Goal: Information Seeking & Learning: Learn about a topic

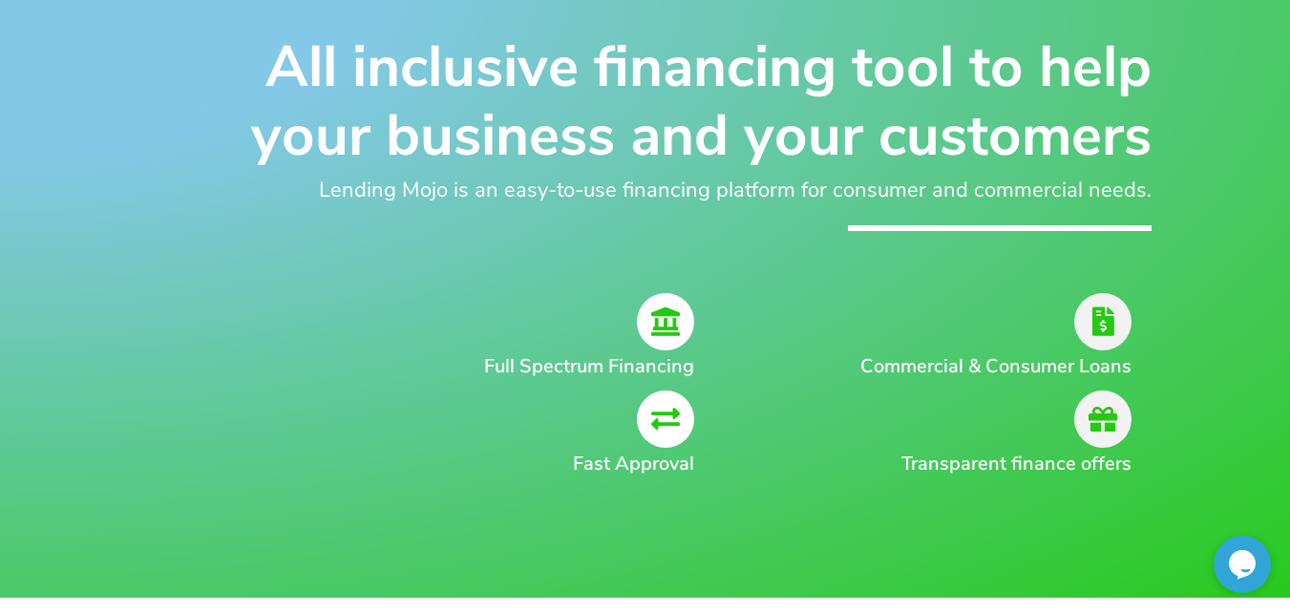
scroll to position [191, 0]
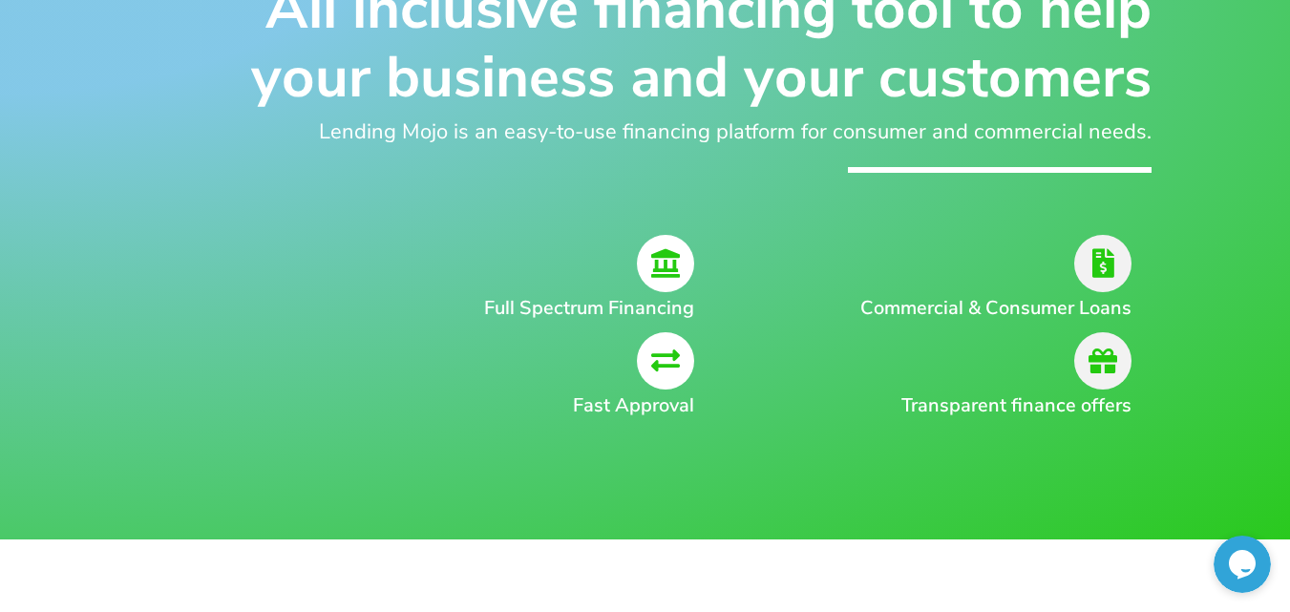
click at [1105, 266] on icon at bounding box center [1103, 263] width 57 height 57
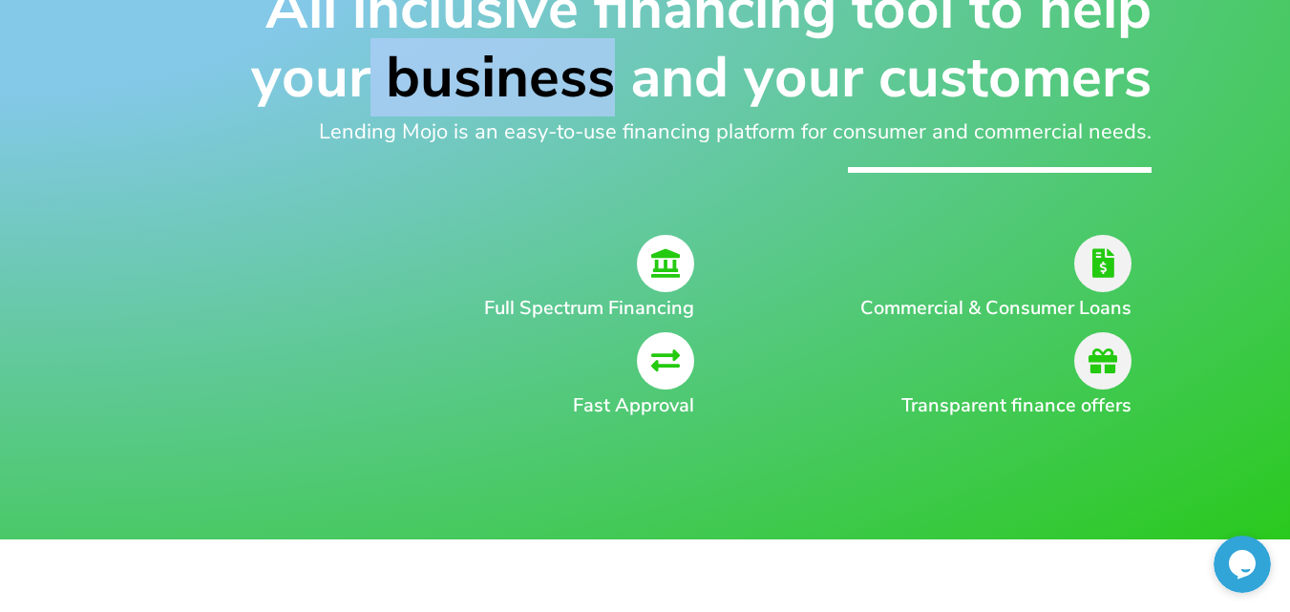
drag, startPoint x: 373, startPoint y: 77, endPoint x: 620, endPoint y: 54, distance: 248.4
click at [620, 54] on h1 "All inclusive financing tool to help your business and your customers" at bounding box center [645, 43] width 1012 height 138
copy h1 "business"
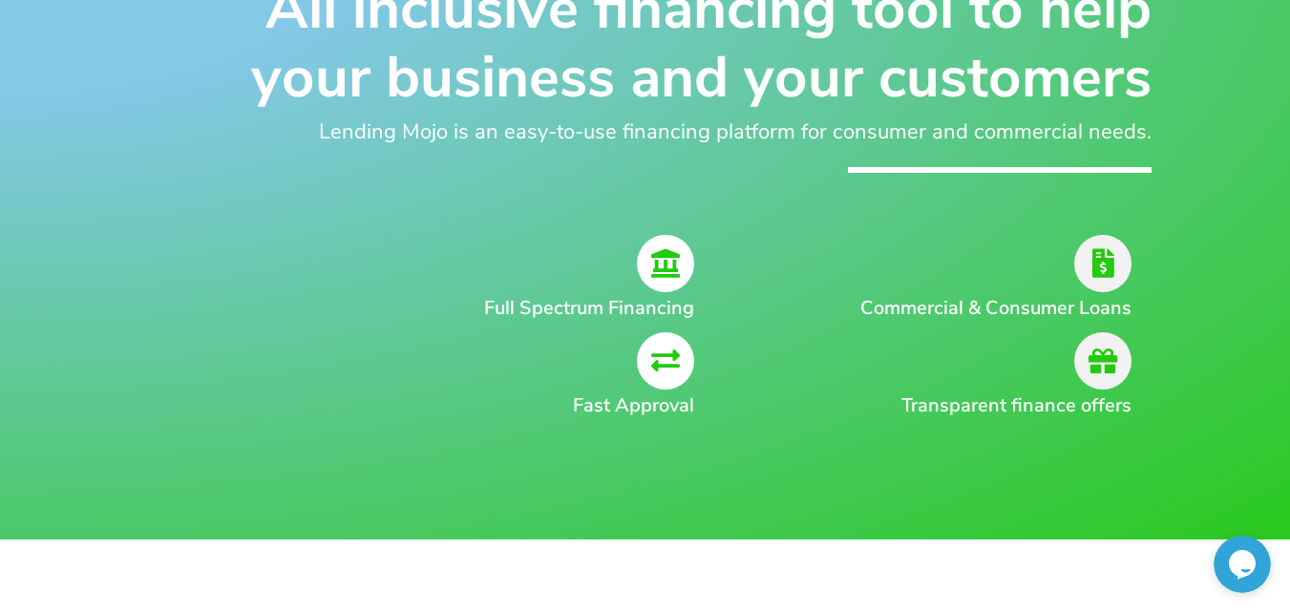
click at [1288, 185] on div "All inclusive financing tool to help your business and your customers Lending M…" at bounding box center [645, 228] width 1290 height 623
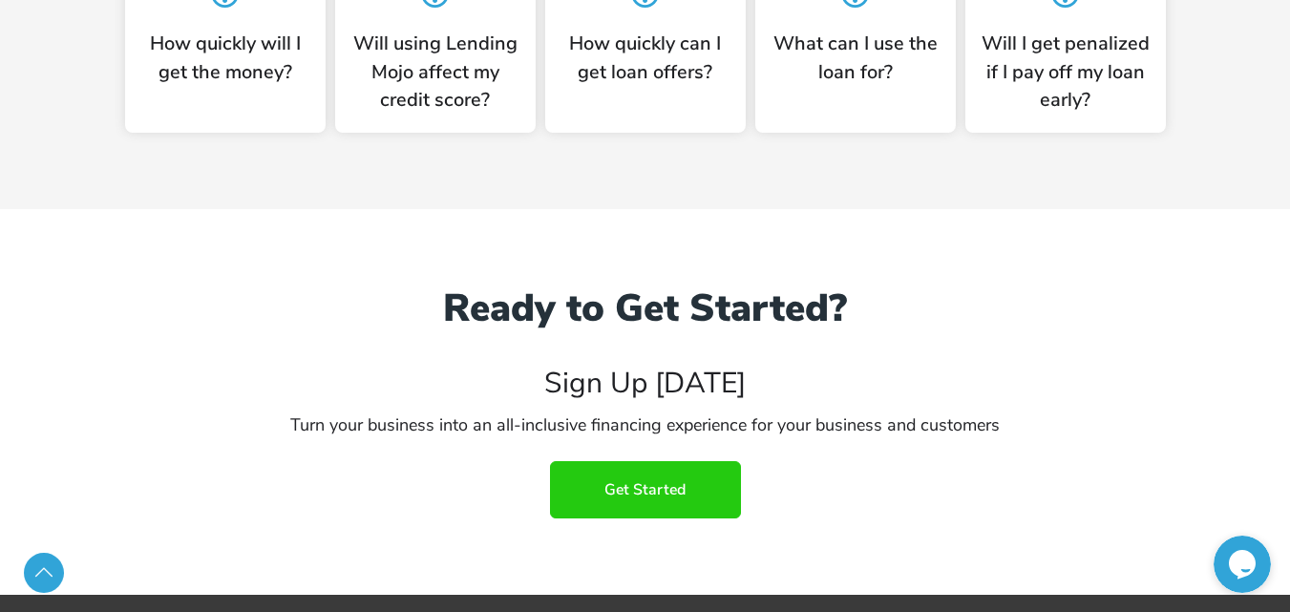
scroll to position [4762, 0]
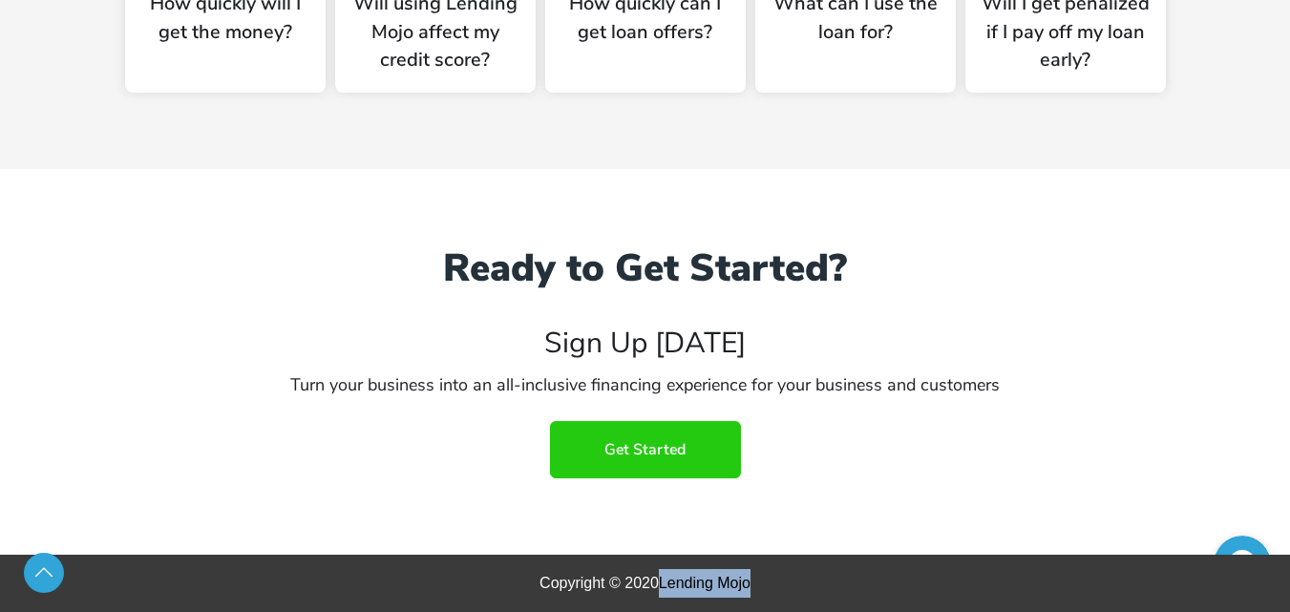
drag, startPoint x: 660, startPoint y: 581, endPoint x: 708, endPoint y: 590, distance: 48.7
click at [809, 572] on div "Copyright © 2020 Lending Mojo" at bounding box center [646, 583] width 1146 height 29
click at [540, 394] on h3 "Turn your business into an all-inclusive financing experience for your business…" at bounding box center [646, 385] width 1108 height 34
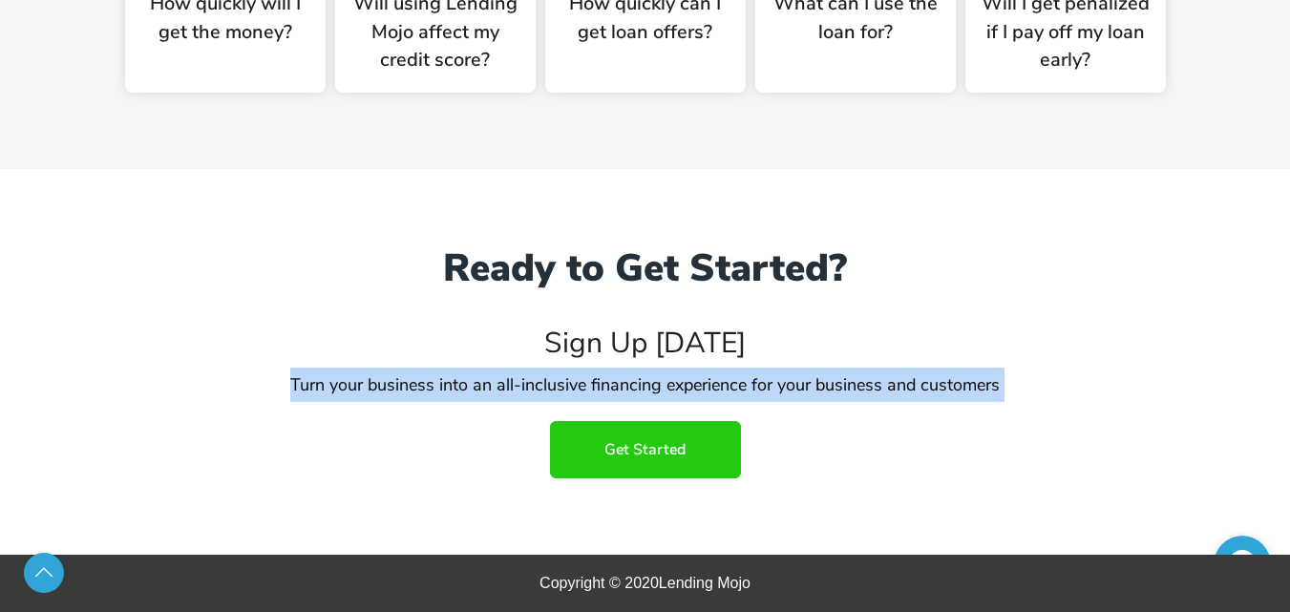
click at [540, 394] on h3 "Turn your business into an all-inclusive financing experience for your business…" at bounding box center [646, 385] width 1108 height 34
copy div "Turn your business into an all-inclusive financing experience for your business…"
